Goal: Complete application form

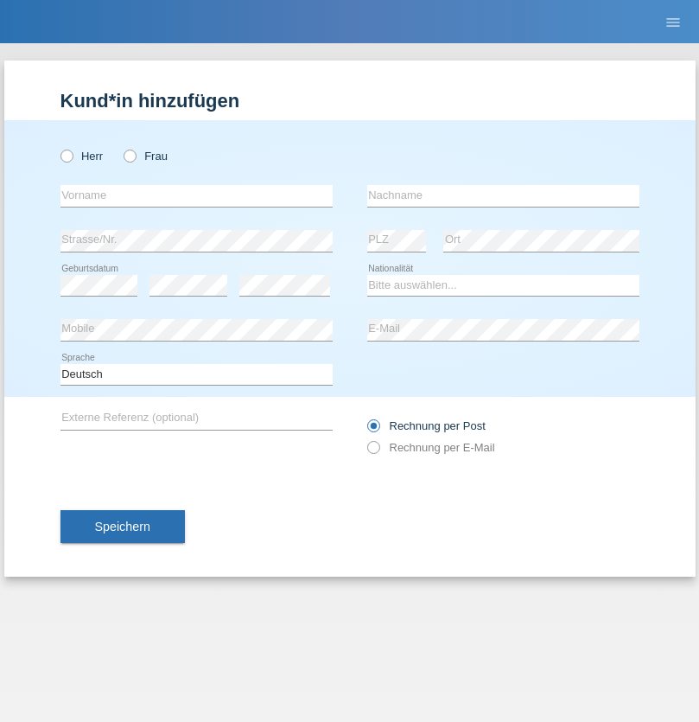
radio input "true"
click at [196, 195] on input "text" at bounding box center [197, 196] width 272 height 22
type input "David"
click at [503, 195] on input "text" at bounding box center [503, 196] width 272 height 22
type input "Senn"
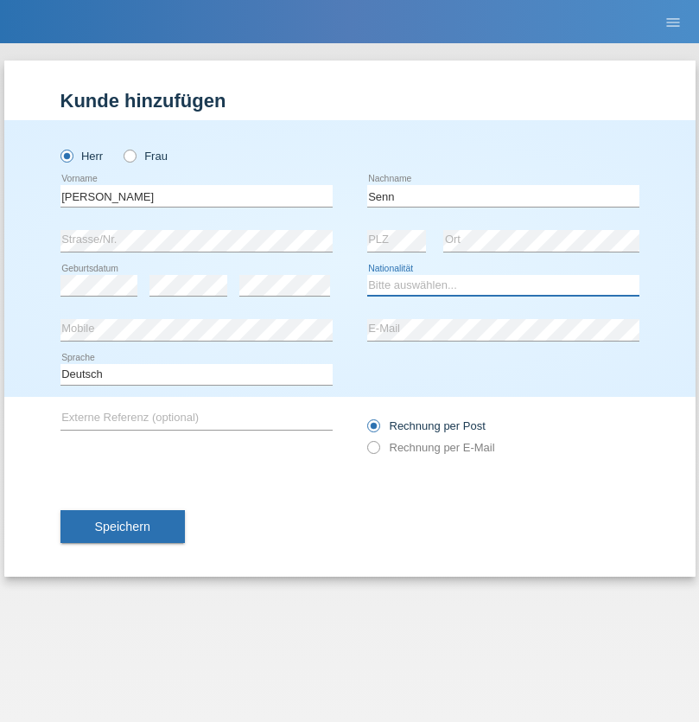
select select "CH"
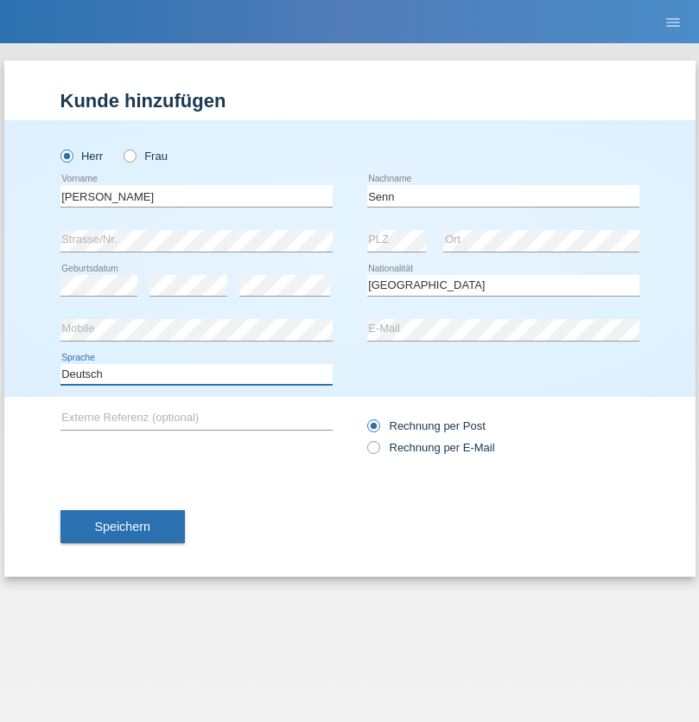
select select "en"
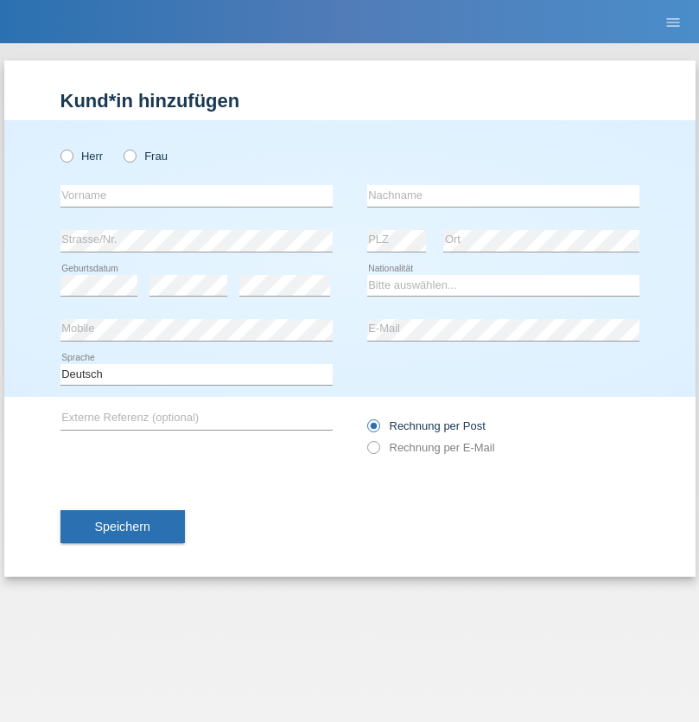
radio input "true"
click at [196, 195] on input "text" at bounding box center [197, 196] width 272 height 22
type input "Elie"
click at [503, 195] on input "text" at bounding box center [503, 196] width 272 height 22
type input "Francet"
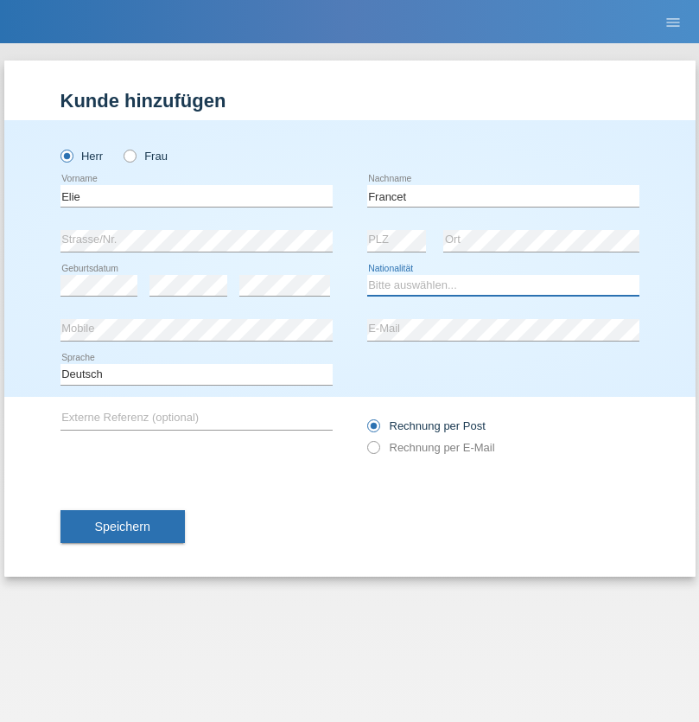
select select "BE"
select select "C"
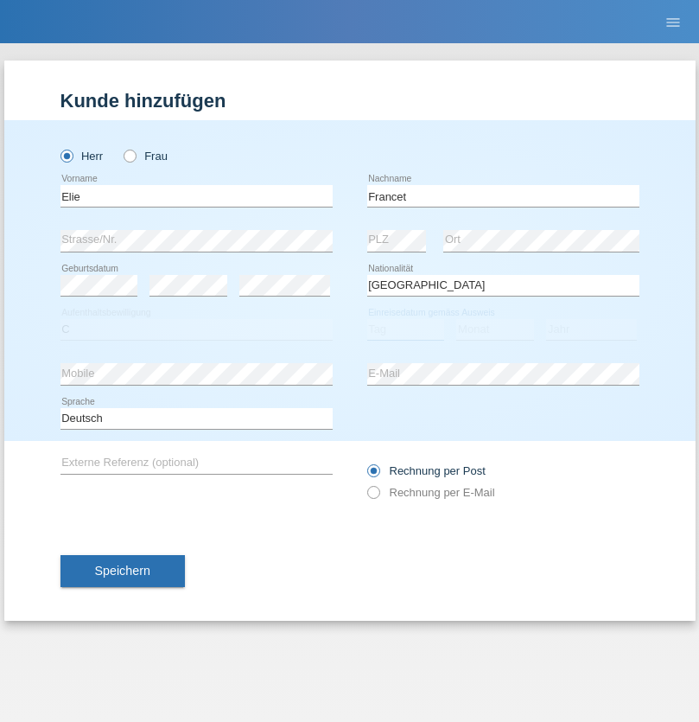
select select "09"
select select "10"
select select "1999"
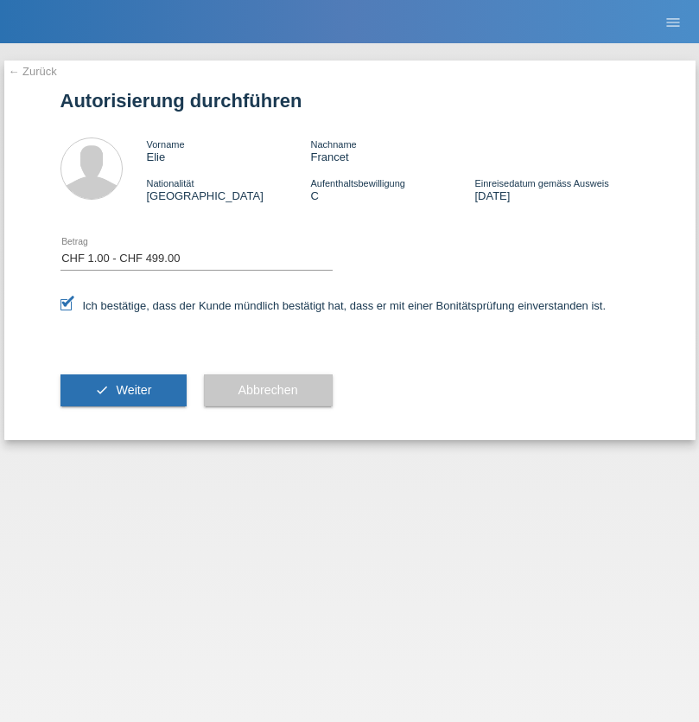
select select "1"
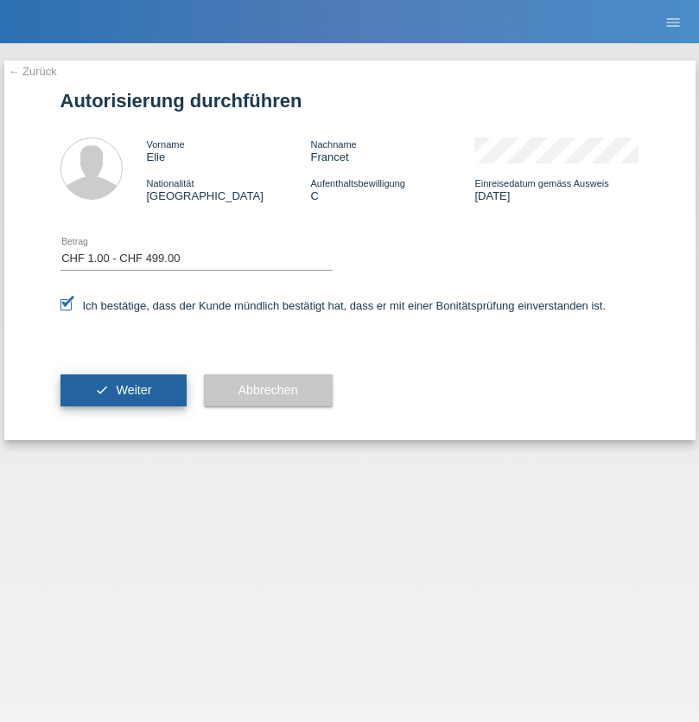
click at [123, 390] on span "Weiter" at bounding box center [133, 390] width 35 height 14
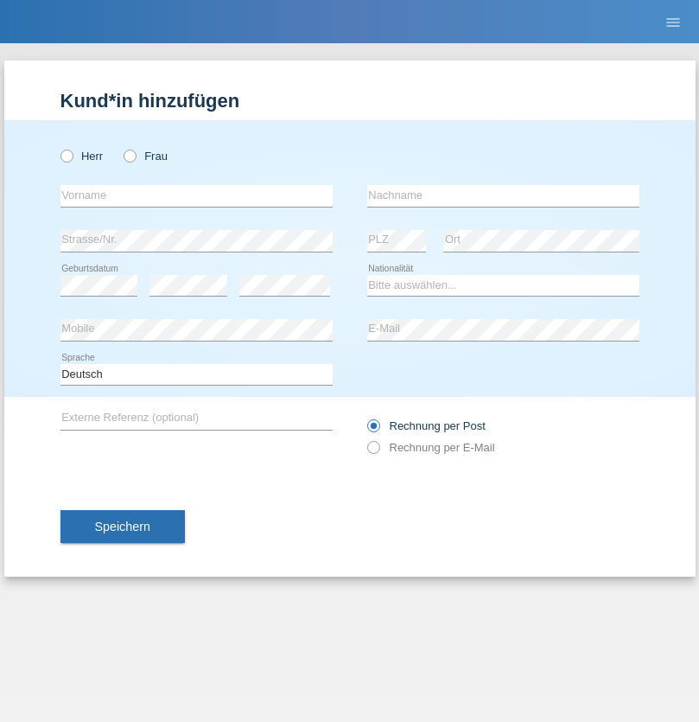
radio input "true"
click at [196, 195] on input "text" at bounding box center [197, 196] width 272 height 22
type input "Sebastiano"
click at [503, 195] on input "text" at bounding box center [503, 196] width 272 height 22
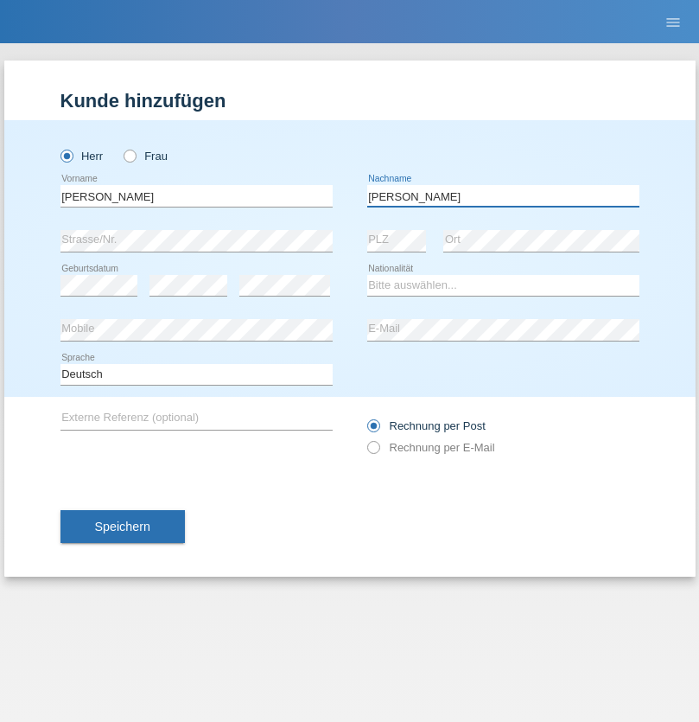
type input "Somma"
select select "IT"
select select "C"
select select "29"
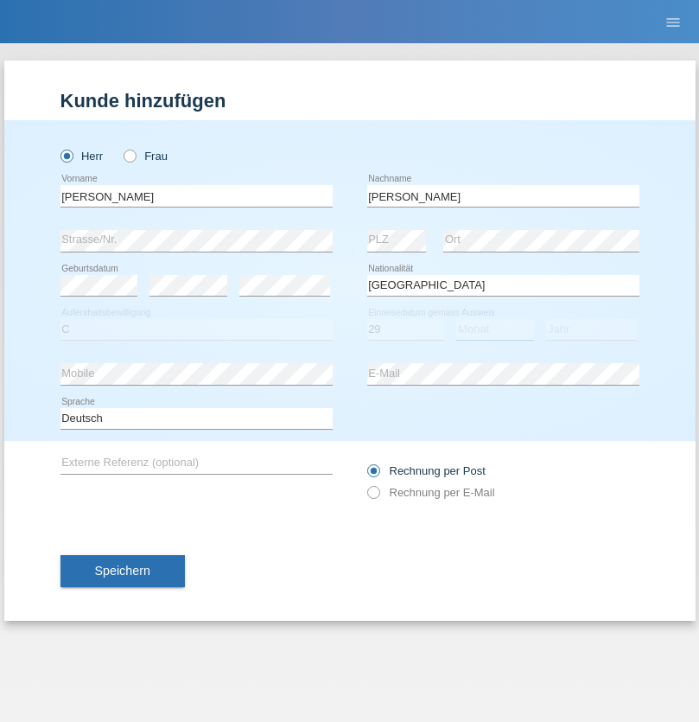
select select "07"
select select "2008"
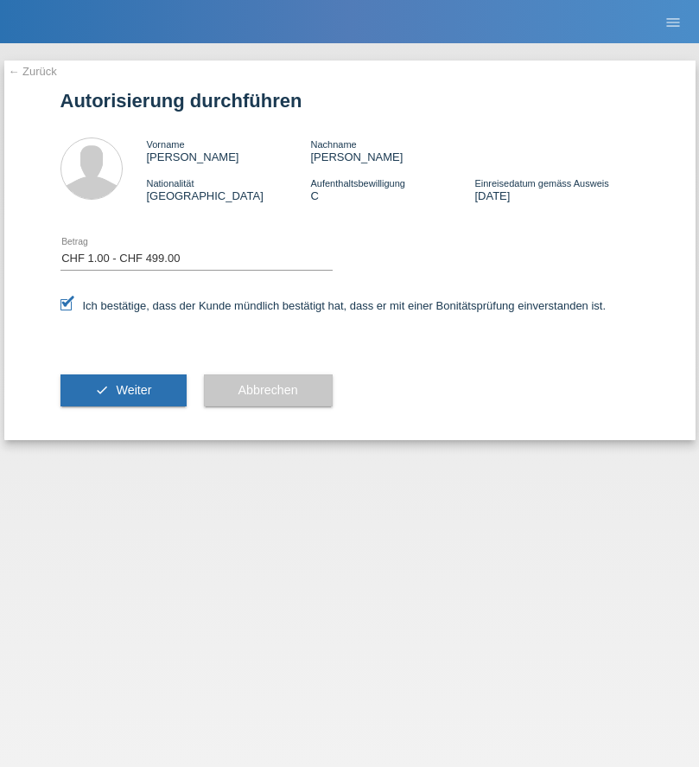
select select "1"
click at [123, 390] on span "Weiter" at bounding box center [133, 390] width 35 height 14
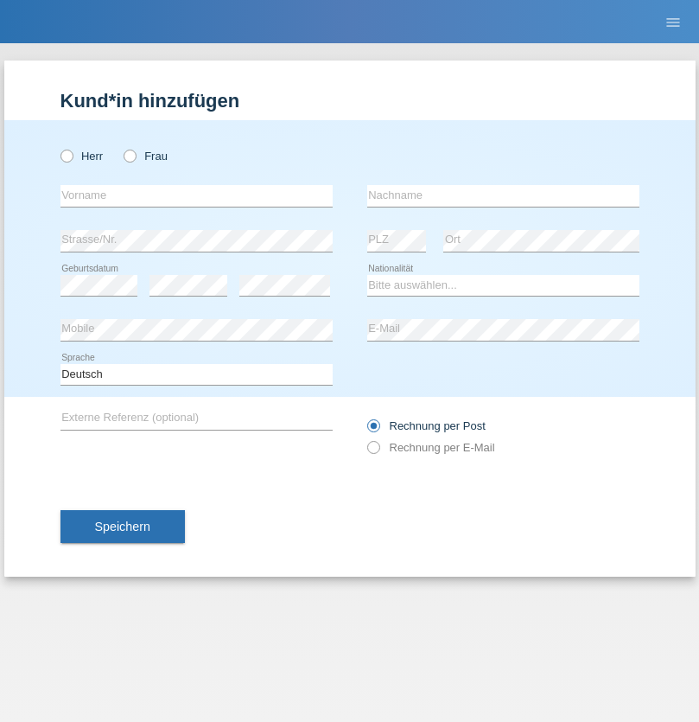
radio input "true"
select select "DE"
select select "C"
select select "07"
select select "11"
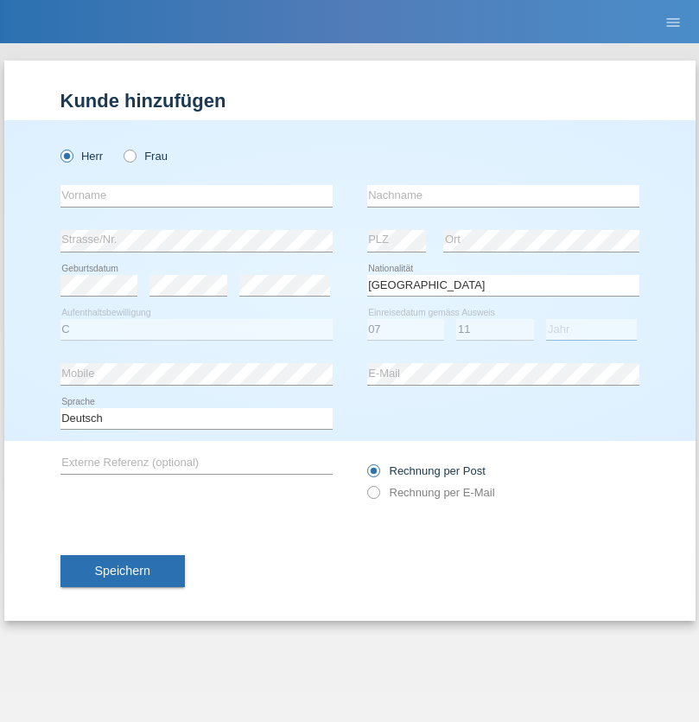
select select "1972"
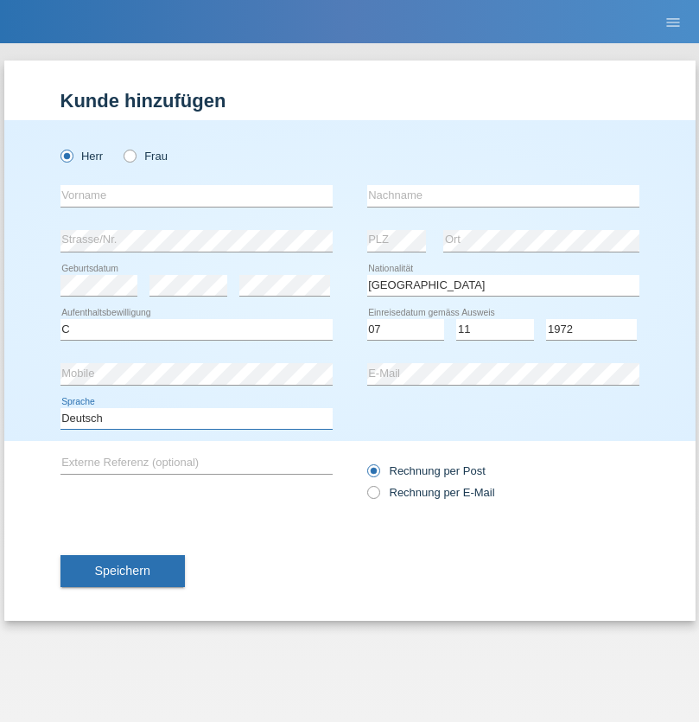
select select "en"
